Goal: Register for event/course

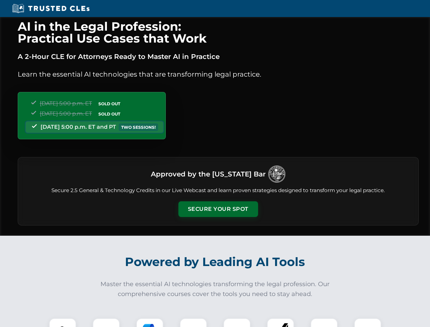
click at [218, 209] on button "Secure Your Spot" at bounding box center [218, 209] width 80 height 16
click at [63, 322] on img at bounding box center [63, 331] width 20 height 20
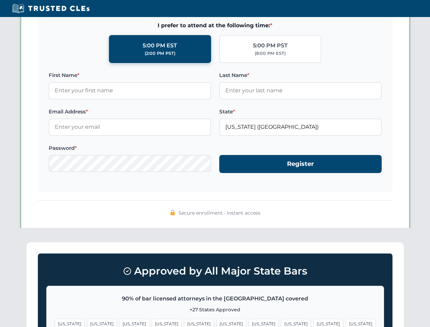
click at [249, 322] on span "[US_STATE]" at bounding box center [264, 323] width 30 height 10
click at [313, 322] on span "[US_STATE]" at bounding box center [328, 323] width 30 height 10
